Goal: Task Accomplishment & Management: Use online tool/utility

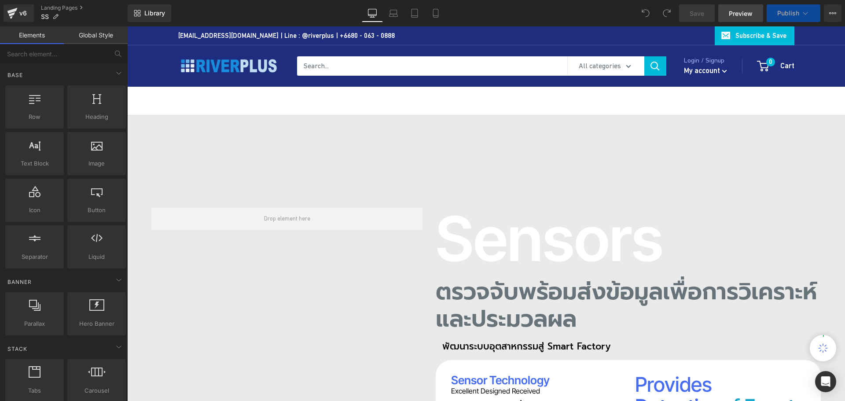
click at [735, 14] on span "Preview" at bounding box center [740, 13] width 24 height 9
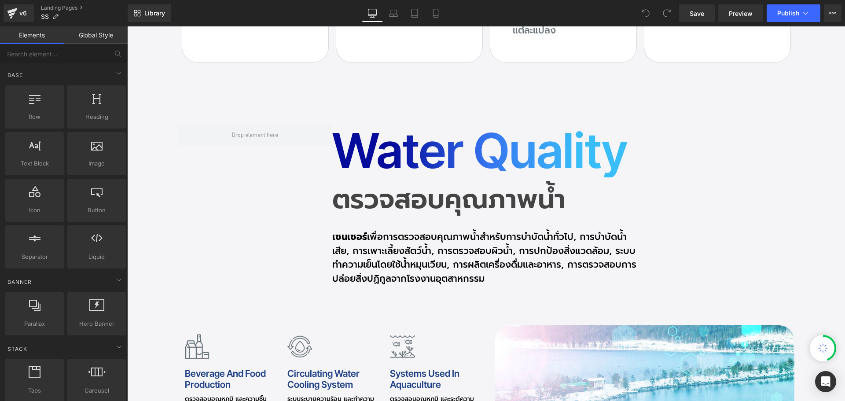
scroll to position [2683, 0]
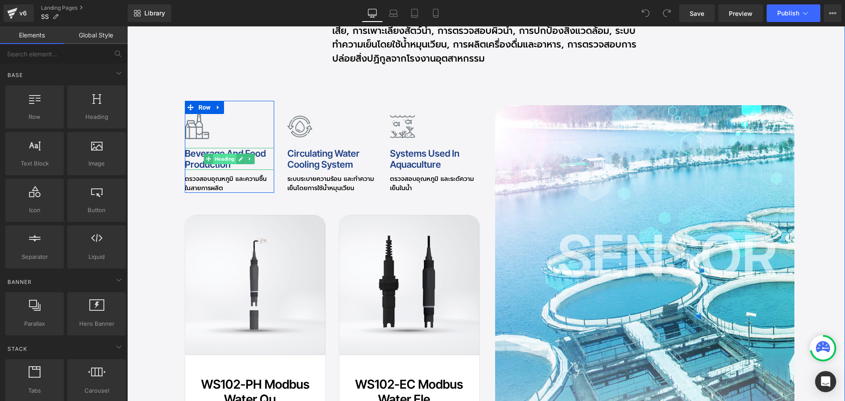
click at [219, 154] on span "Heading" at bounding box center [224, 159] width 23 height 11
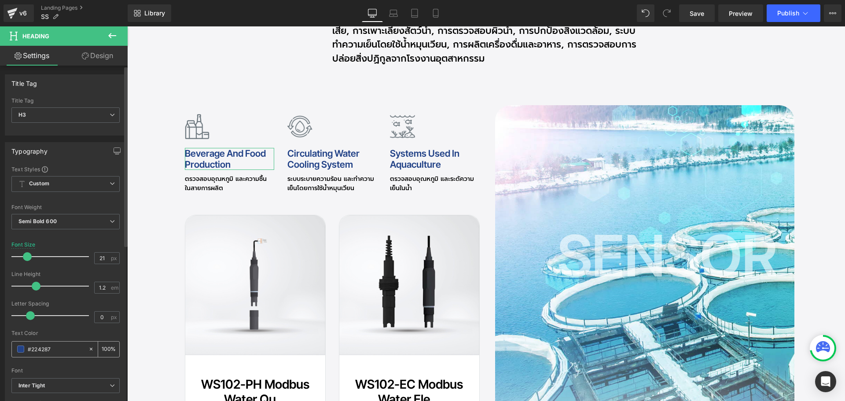
drag, startPoint x: 63, startPoint y: 351, endPoint x: 22, endPoint y: 346, distance: 41.6
click at [22, 346] on div "#224287" at bounding box center [50, 348] width 76 height 15
paste input "129990"
type input "129990"
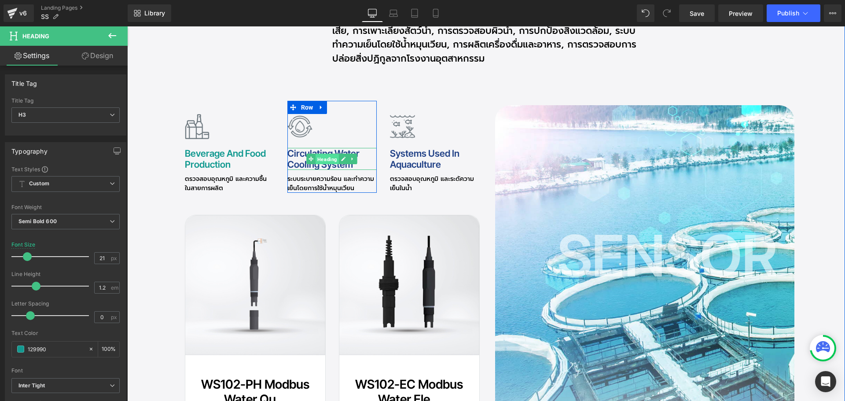
click at [324, 154] on span "Heading" at bounding box center [327, 159] width 23 height 11
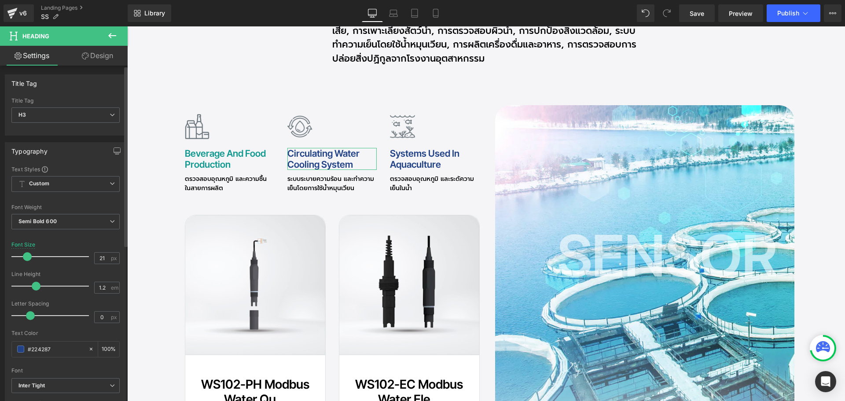
drag, startPoint x: 69, startPoint y: 351, endPoint x: 4, endPoint y: 345, distance: 65.4
click at [4, 345] on div "Typography Text Styles Custom Custom Setup Global Style Custom Setup Global Sty…" at bounding box center [66, 286] width 132 height 302
paste input "129990"
type input "129990"
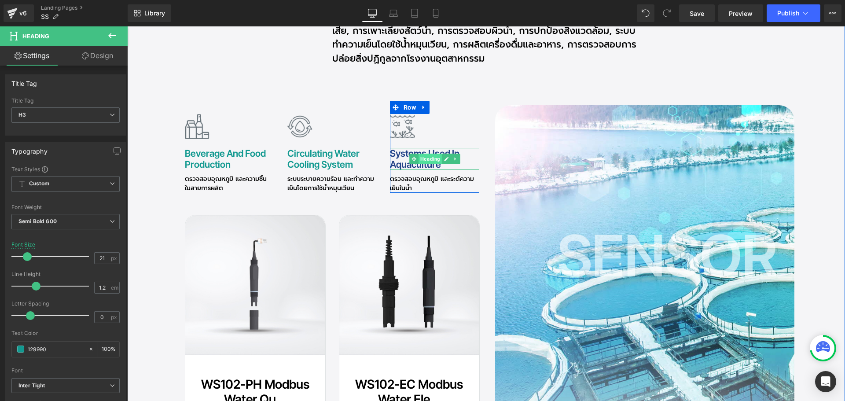
click at [428, 154] on span "Heading" at bounding box center [429, 159] width 23 height 11
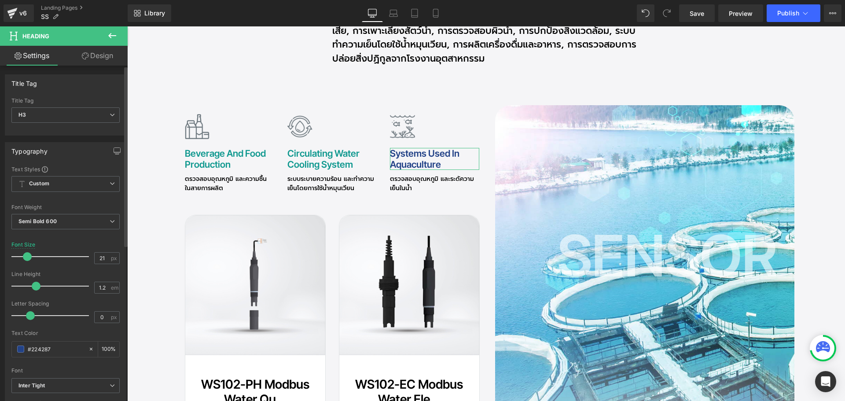
drag, startPoint x: 64, startPoint y: 351, endPoint x: 0, endPoint y: 350, distance: 63.8
click at [0, 350] on div "Typography Text Styles Custom Custom Setup Global Style Custom Setup Global Sty…" at bounding box center [66, 286] width 132 height 302
paste input "129990"
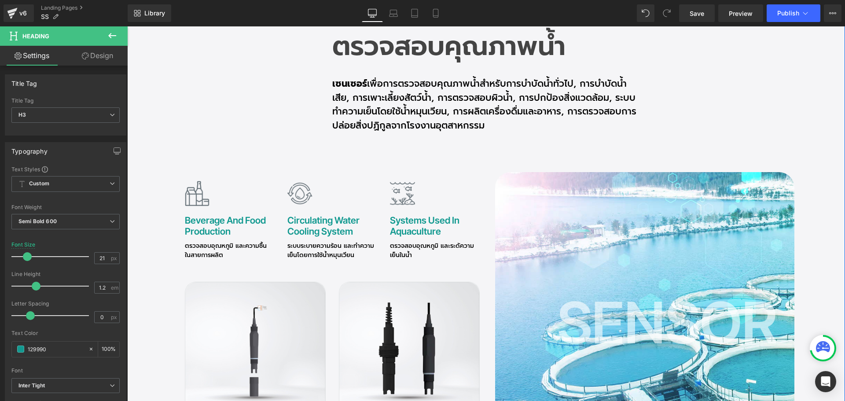
scroll to position [2507, 0]
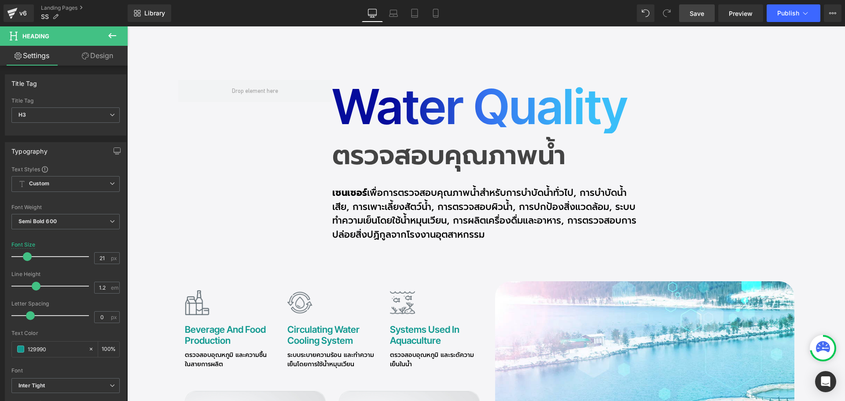
click at [700, 16] on span "Save" at bounding box center [696, 13] width 15 height 9
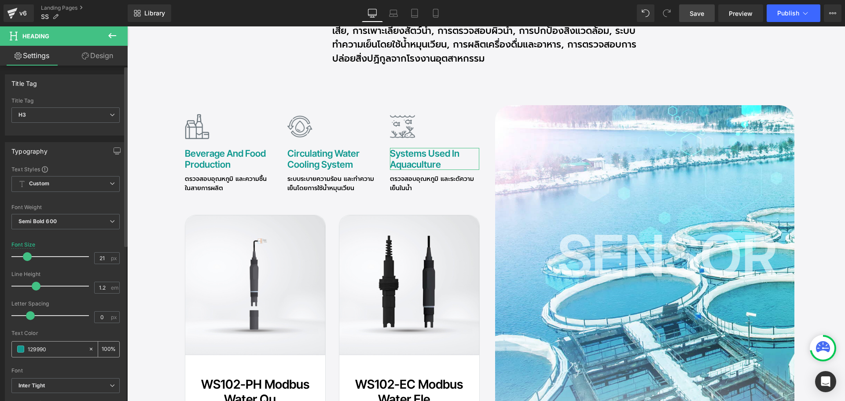
click at [57, 351] on input "129990" at bounding box center [56, 349] width 56 height 10
drag, startPoint x: 53, startPoint y: 348, endPoint x: 8, endPoint y: 345, distance: 45.4
click at [8, 345] on div "Text Styles Custom Custom Setup Global Style Custom Setup Global Style Thin 100…" at bounding box center [65, 301] width 121 height 272
paste input "text"
type input "129990"
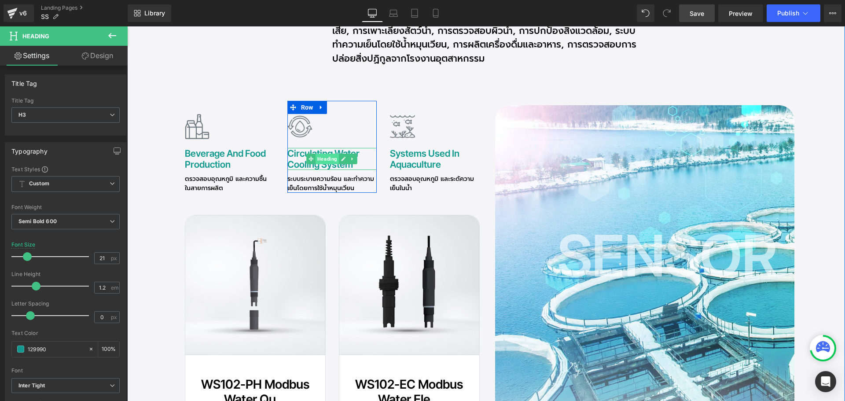
click at [319, 154] on span "Heading" at bounding box center [327, 159] width 23 height 11
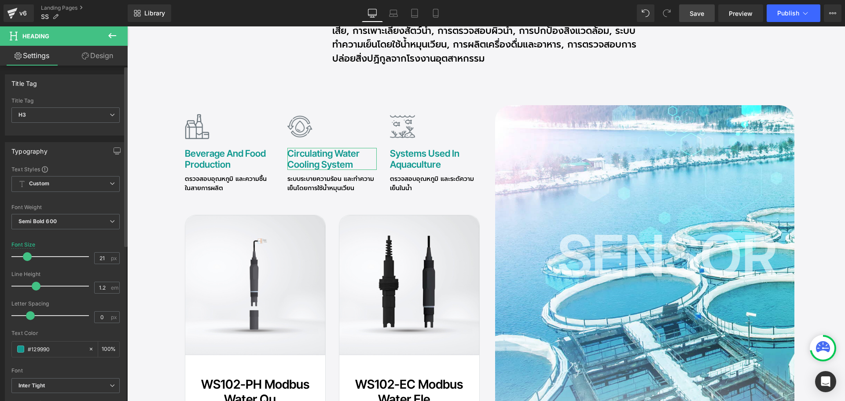
drag, startPoint x: 61, startPoint y: 350, endPoint x: 3, endPoint y: 346, distance: 58.7
click at [3, 346] on div "Typography Text Styles Custom Custom Setup Global Style Custom Setup Global Sty…" at bounding box center [66, 286] width 132 height 302
paste input "text"
type input "129990"
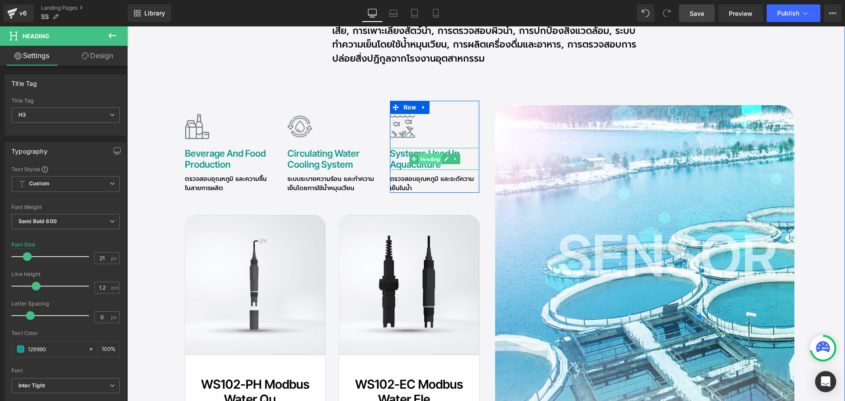
click at [421, 154] on span "Heading" at bounding box center [429, 159] width 23 height 11
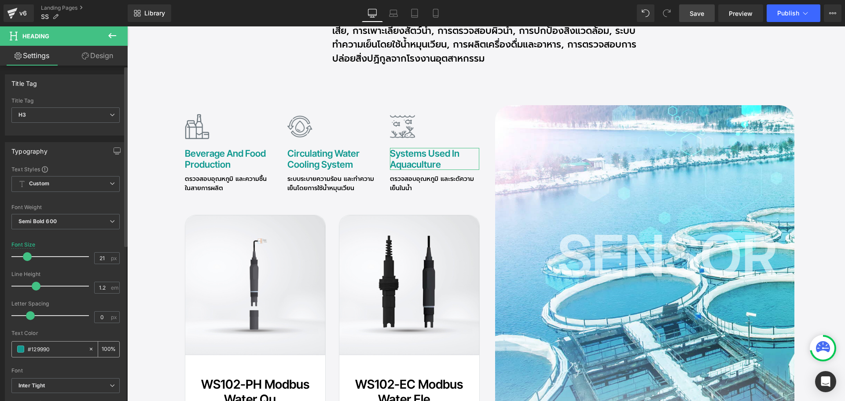
drag, startPoint x: 49, startPoint y: 349, endPoint x: 19, endPoint y: 349, distance: 29.5
click at [19, 349] on div "#129990" at bounding box center [50, 348] width 76 height 15
paste input "text"
drag, startPoint x: 68, startPoint y: 349, endPoint x: -2, endPoint y: 347, distance: 69.5
click at [0, 347] on html "Heading You are previewing how the will restyle your page. You can not edit Ele…" at bounding box center [422, 200] width 845 height 401
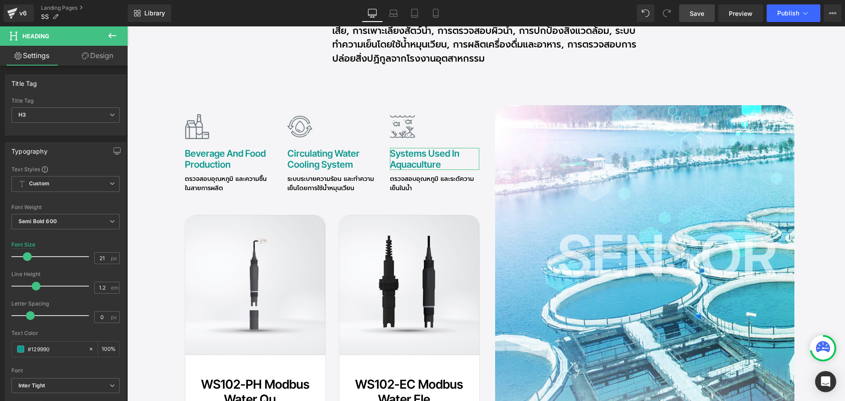
paste input "077A7D"
type input "077A7D"
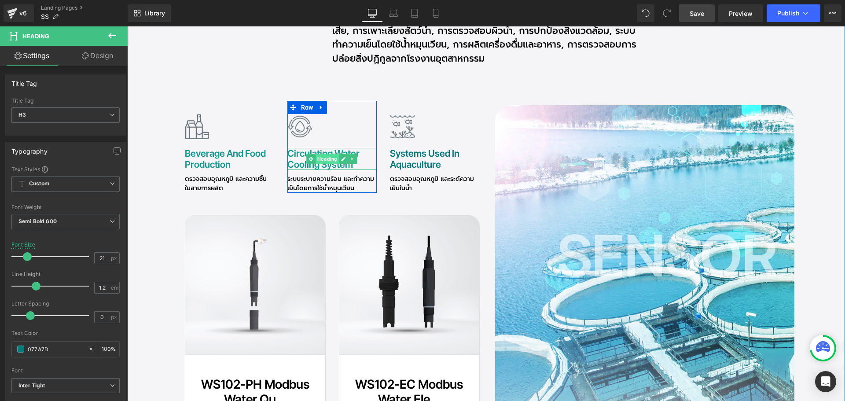
click at [322, 154] on span "Heading" at bounding box center [327, 159] width 23 height 11
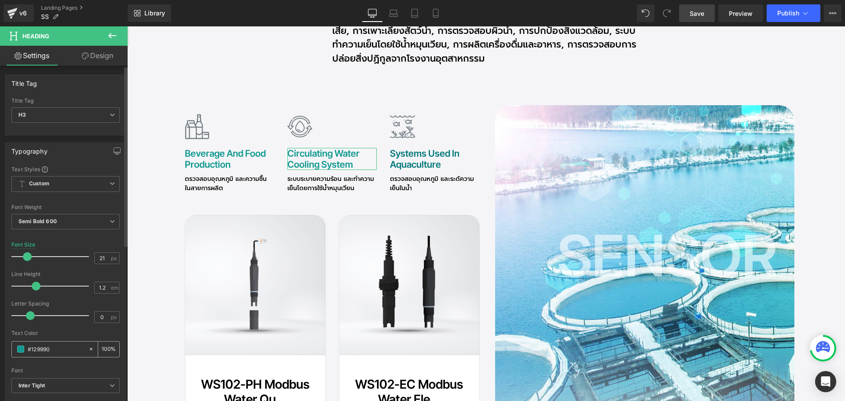
drag, startPoint x: 61, startPoint y: 345, endPoint x: 12, endPoint y: 352, distance: 49.3
click at [12, 352] on div "#129990" at bounding box center [50, 348] width 76 height 15
paste input "077A7D"
type input "077A7D"
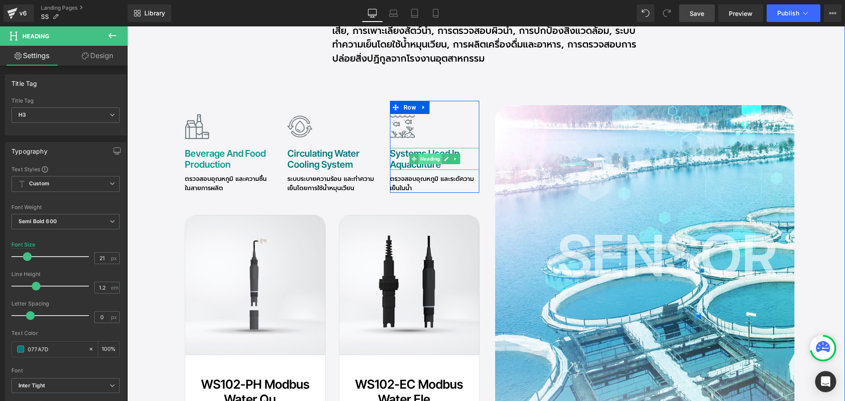
click at [427, 154] on span "Heading" at bounding box center [429, 159] width 23 height 11
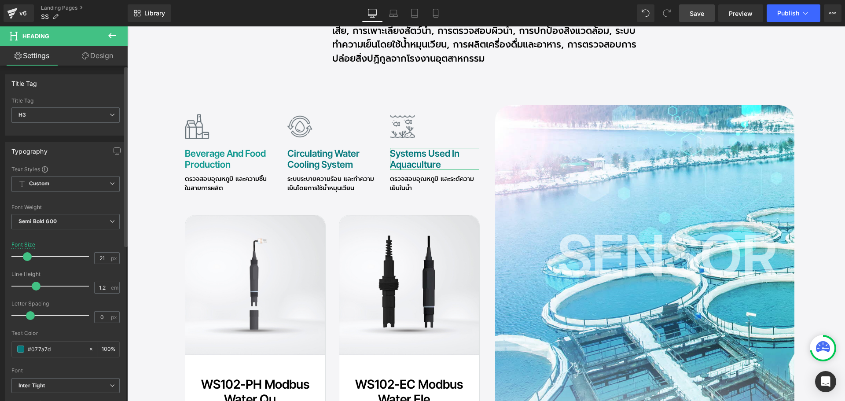
drag, startPoint x: 65, startPoint y: 346, endPoint x: 3, endPoint y: 348, distance: 62.1
click at [3, 348] on div "Typography Text Styles Custom Custom Setup Global Style Custom Setup Global Sty…" at bounding box center [66, 286] width 132 height 302
paste input "077A7D"
type input "077A7D"
click at [695, 12] on span "Save" at bounding box center [696, 13] width 15 height 9
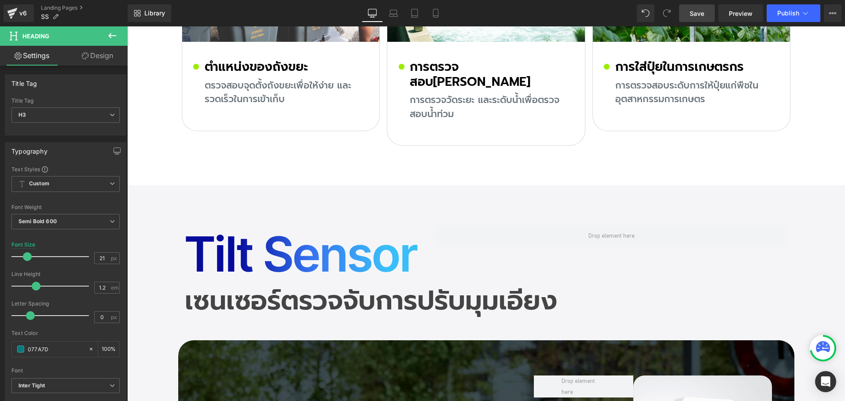
scroll to position [6114, 0]
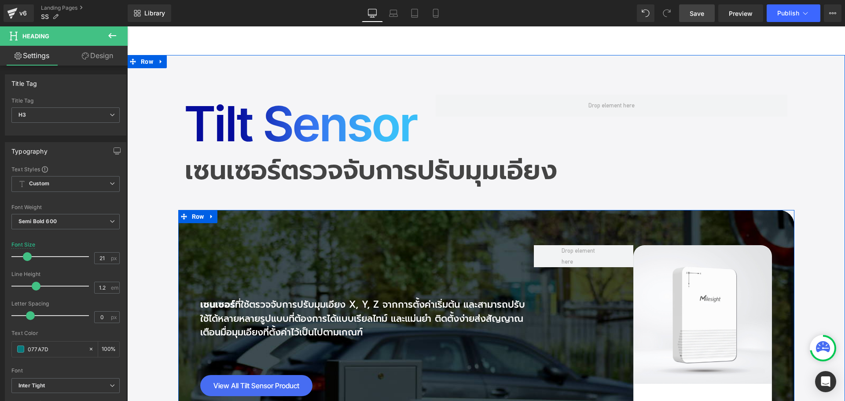
click at [278, 298] on p "เซนเซอร์ ที่ใช้ตรวจจับการปรับมุมเอียง X, Y, Z จากการตั้งค่าเริ่มต้น และ[PERSON_…" at bounding box center [366, 319] width 333 height 42
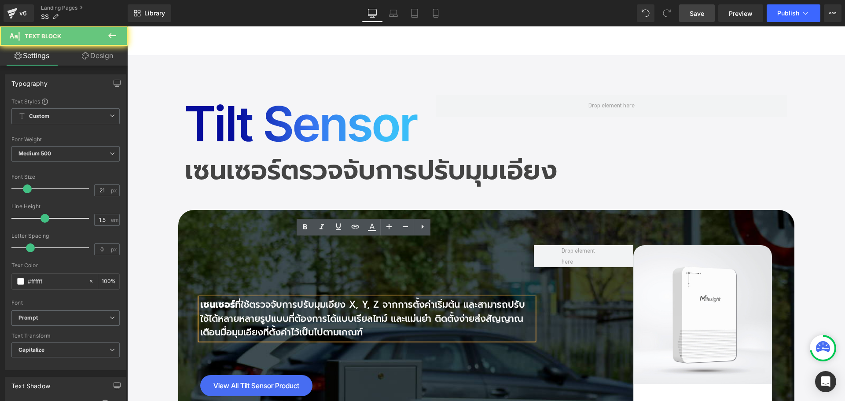
click at [278, 298] on p "เซนเซอร์ ที่ใช้ตรวจจับการปรับมุมเอียง X, Y, Z จากการตั้งค่าเริ่มต้น และ[PERSON_…" at bounding box center [366, 319] width 333 height 42
